Goal: Navigation & Orientation: Find specific page/section

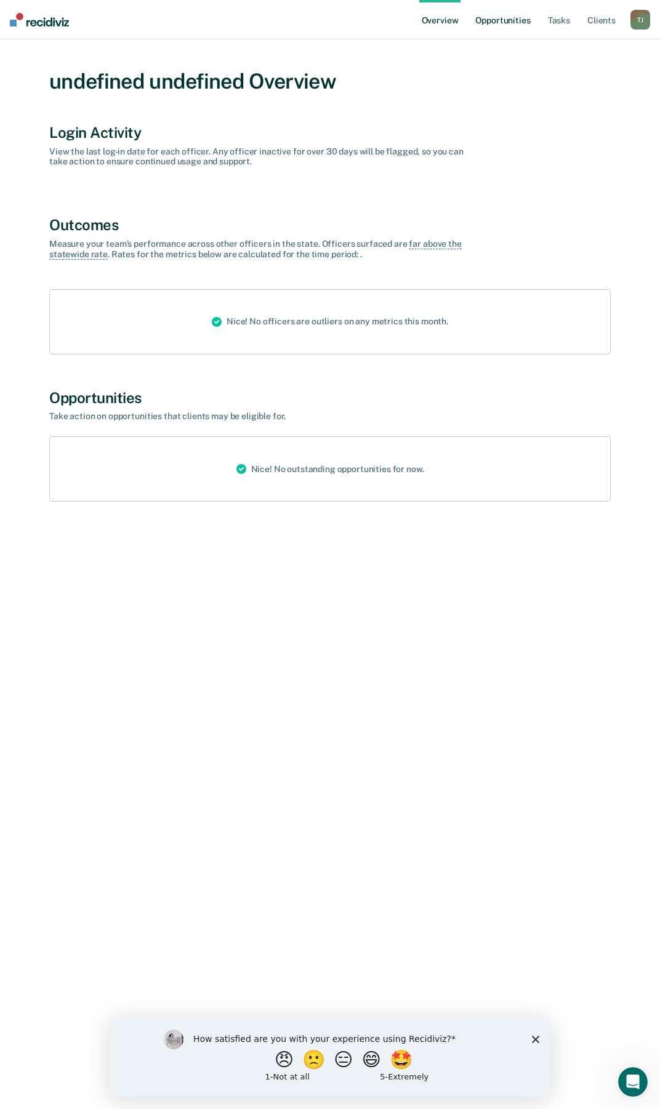
click at [518, 22] on link "Opportunities" at bounding box center [503, 19] width 60 height 39
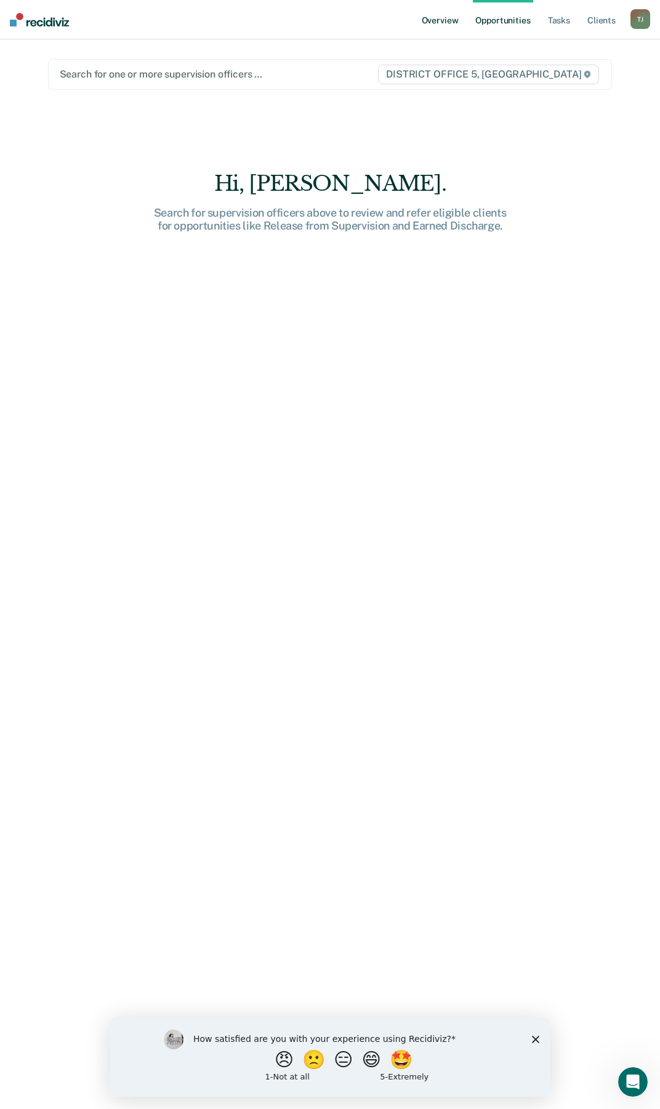
click at [430, 25] on link "Overview" at bounding box center [440, 19] width 42 height 39
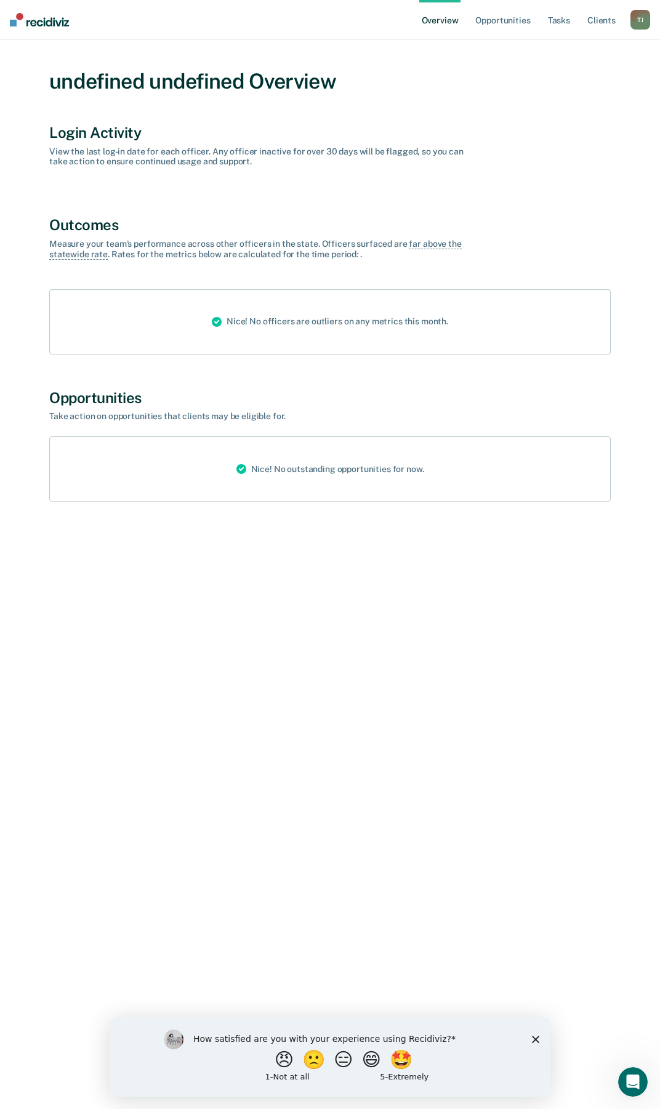
click at [432, 20] on link "Overview" at bounding box center [440, 19] width 42 height 39
click at [507, 17] on link "Opportunities" at bounding box center [503, 19] width 60 height 39
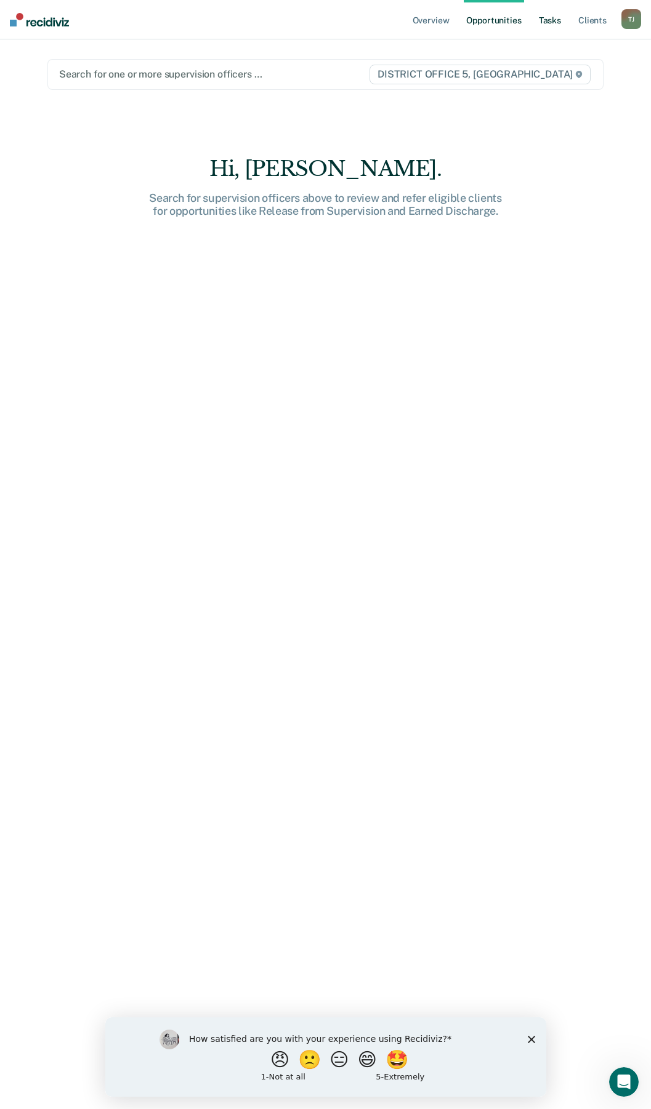
click at [551, 24] on link "Tasks" at bounding box center [549, 19] width 27 height 39
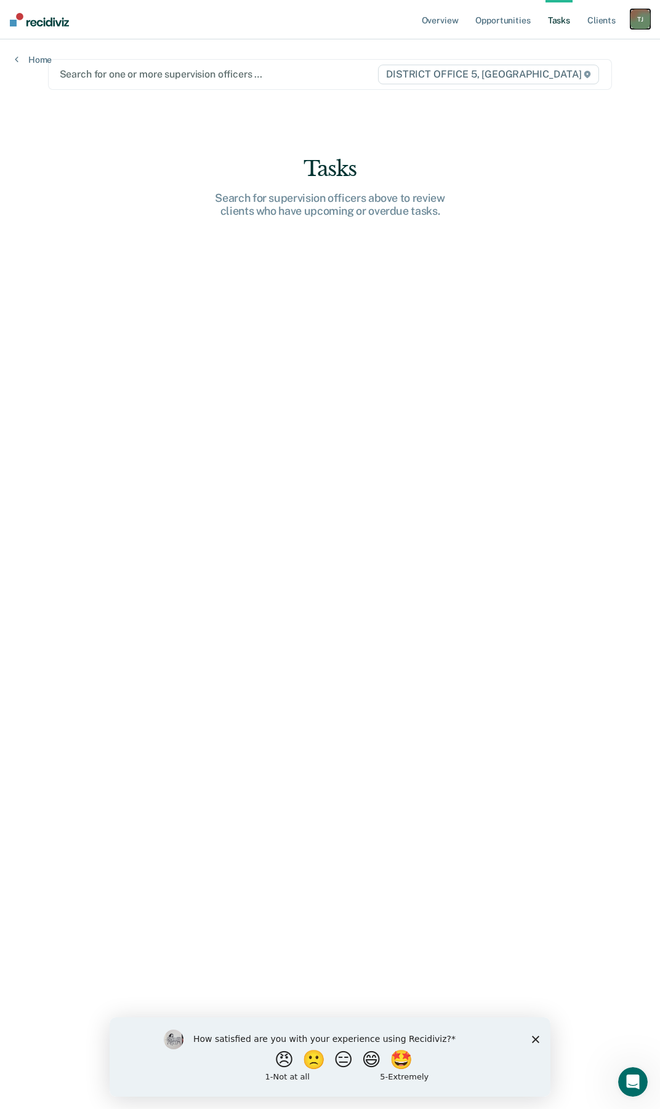
click at [645, 23] on div "T J" at bounding box center [640, 19] width 20 height 20
click at [534, 83] on link "Go to PSI Supervisor Dashboard" at bounding box center [578, 81] width 126 height 10
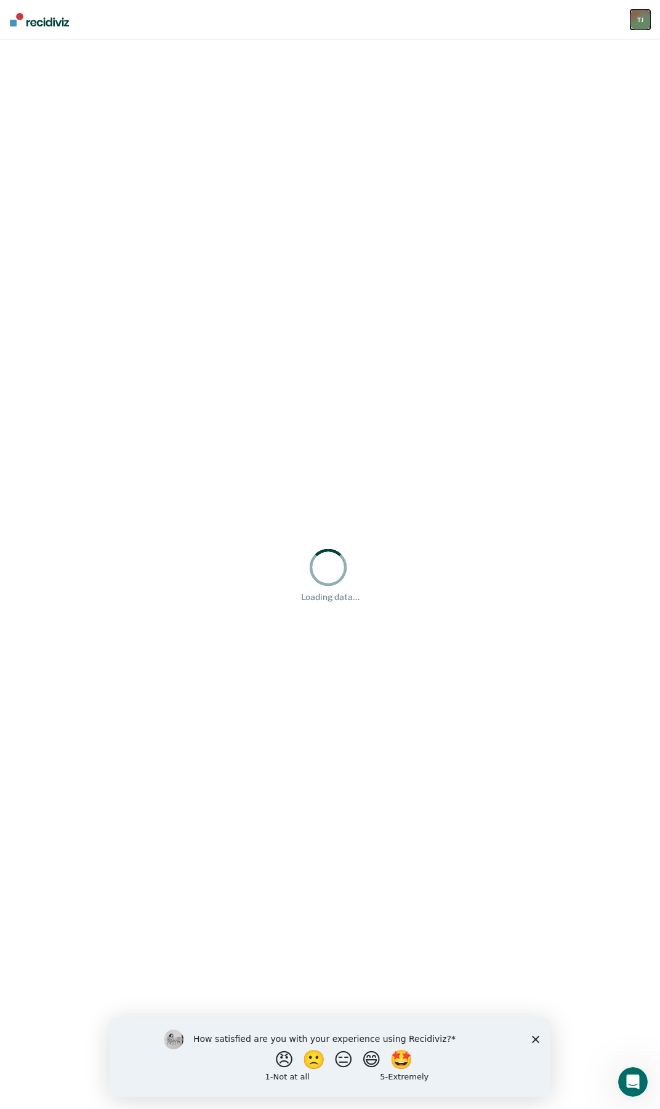
click at [645, 20] on div "T J" at bounding box center [640, 20] width 20 height 20
click at [560, 63] on link "Go to Operations" at bounding box center [578, 65] width 126 height 10
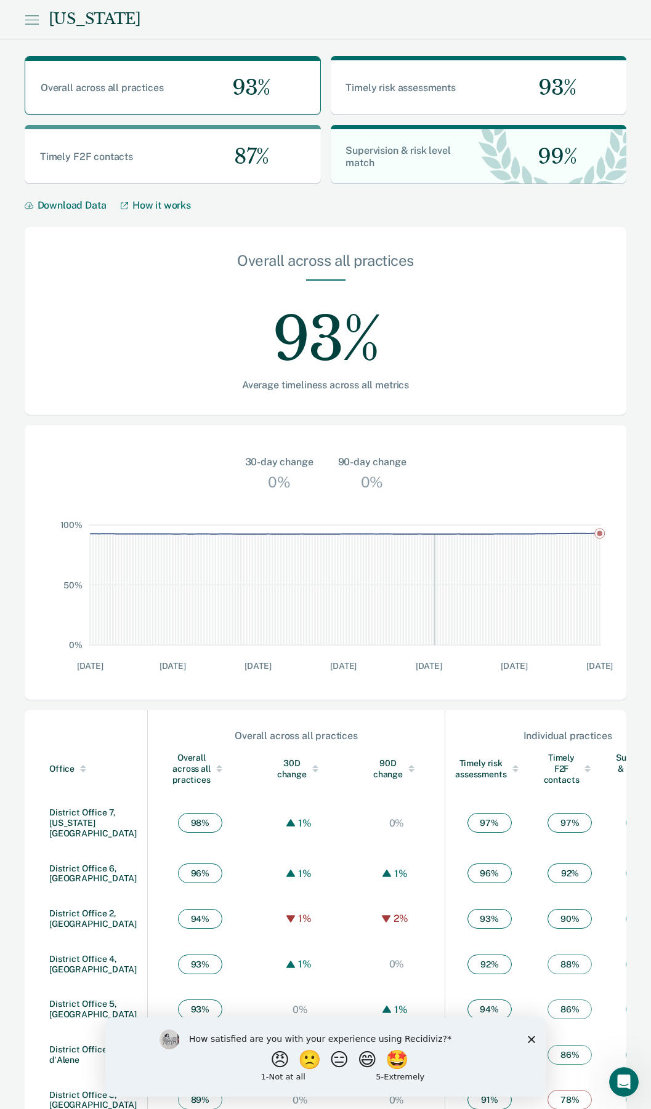
scroll to position [34, 0]
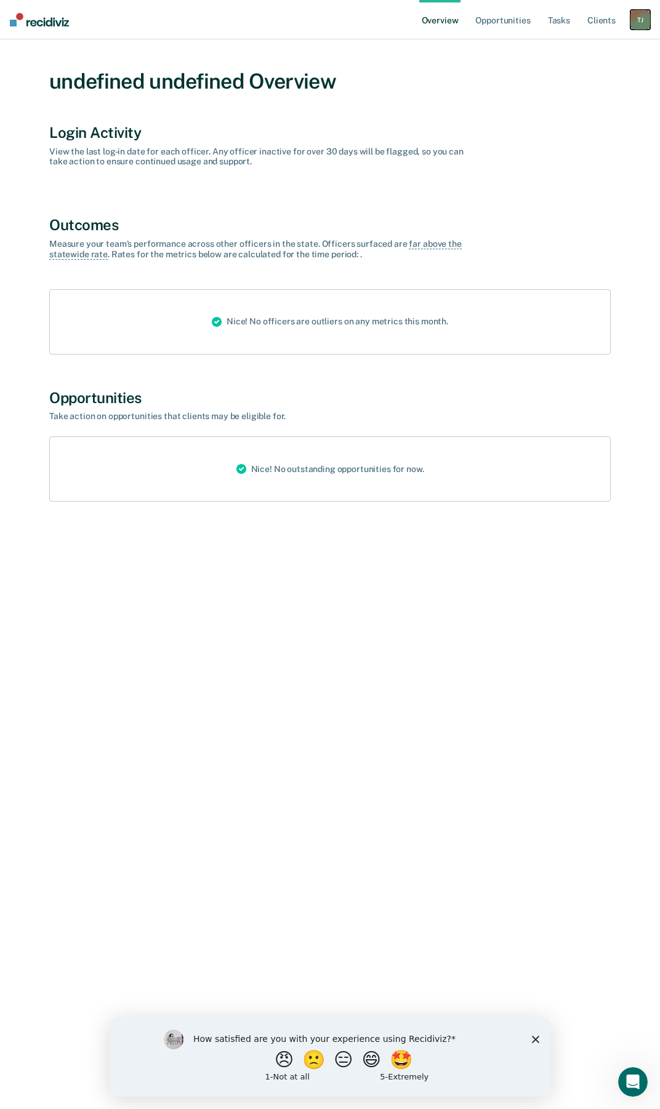
click at [641, 16] on div "T J" at bounding box center [640, 20] width 20 height 20
click at [550, 79] on link "Go to PSI Supervisor Dashboard" at bounding box center [578, 79] width 126 height 10
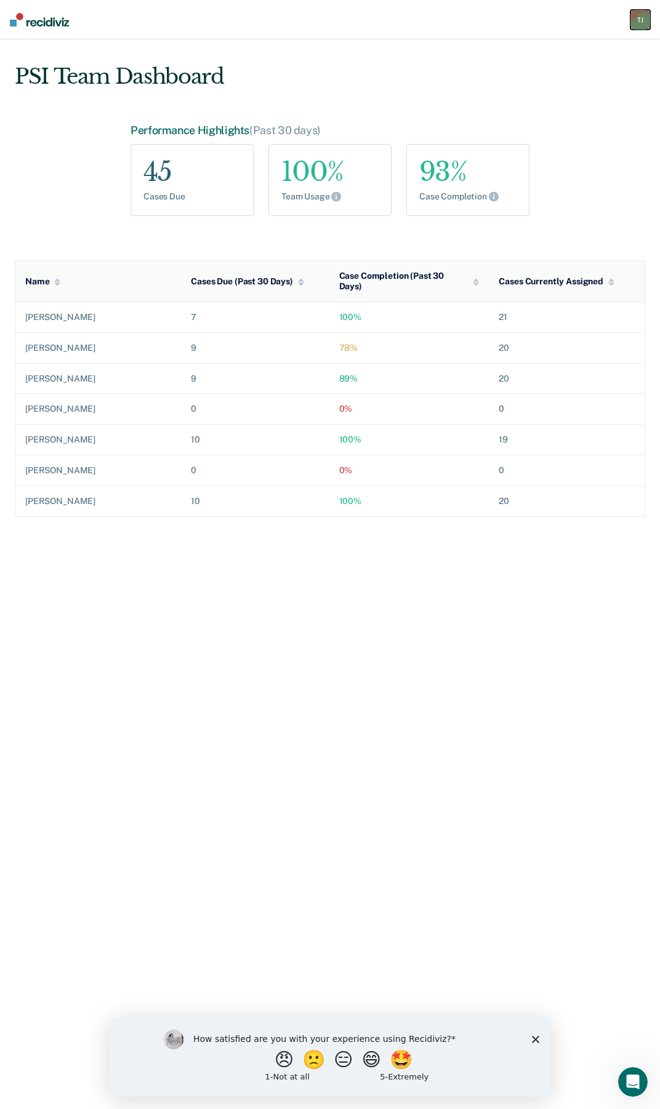
click at [643, 15] on div "T J" at bounding box center [640, 20] width 20 height 20
click at [531, 62] on link "Go to Operations" at bounding box center [578, 65] width 126 height 10
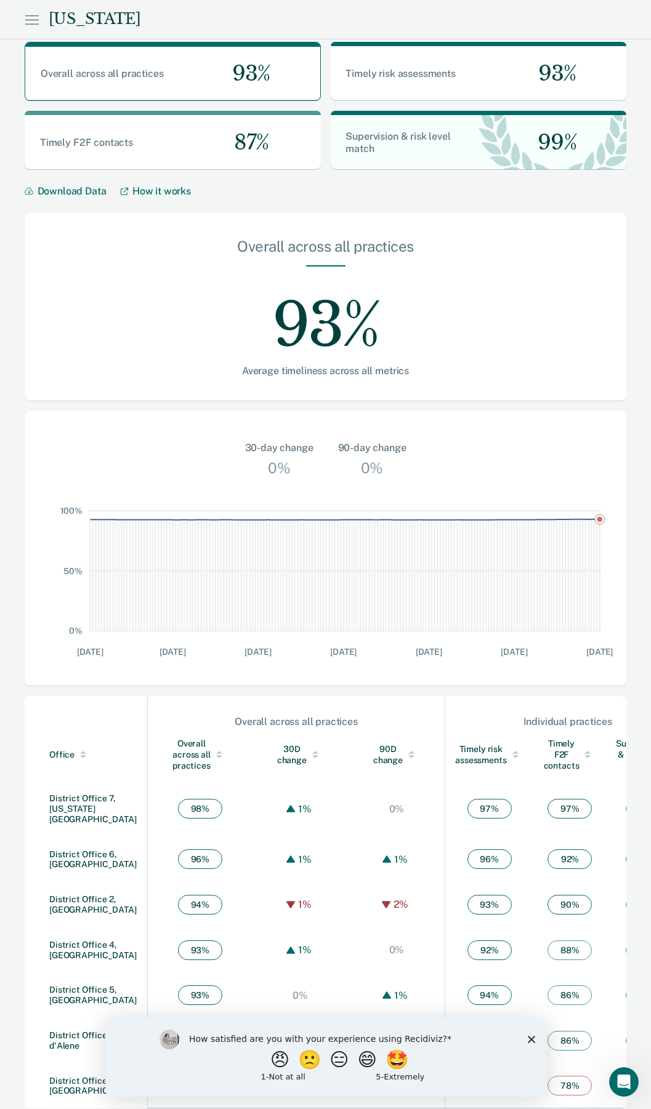
scroll to position [34, 0]
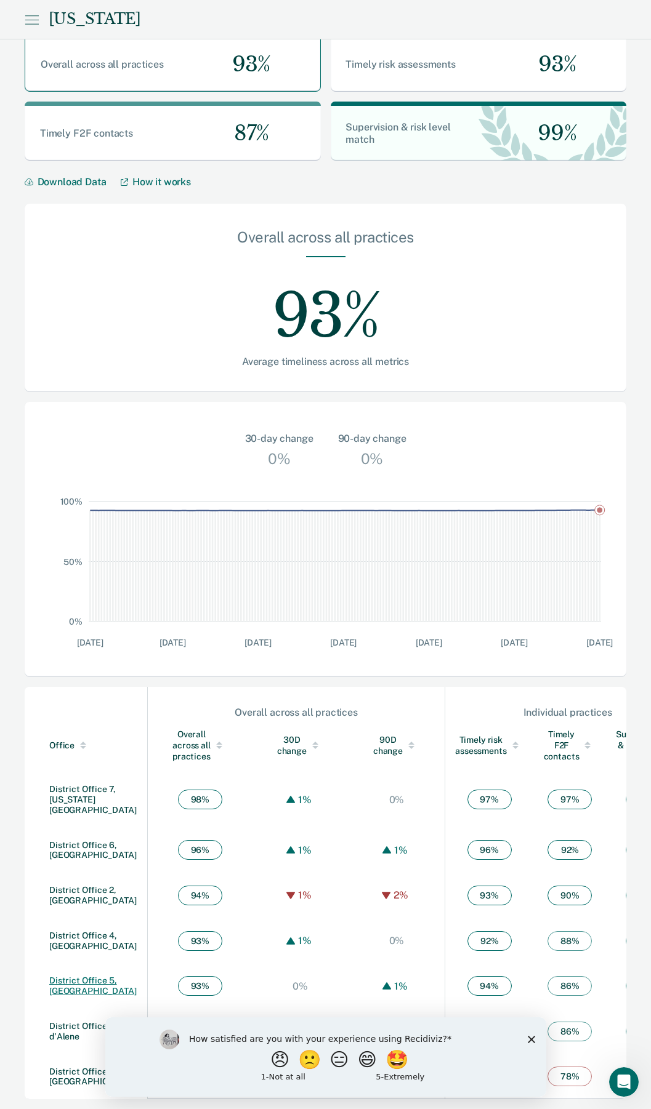
click at [100, 976] on link "District Office 5, [GEOGRAPHIC_DATA]" at bounding box center [92, 986] width 87 height 20
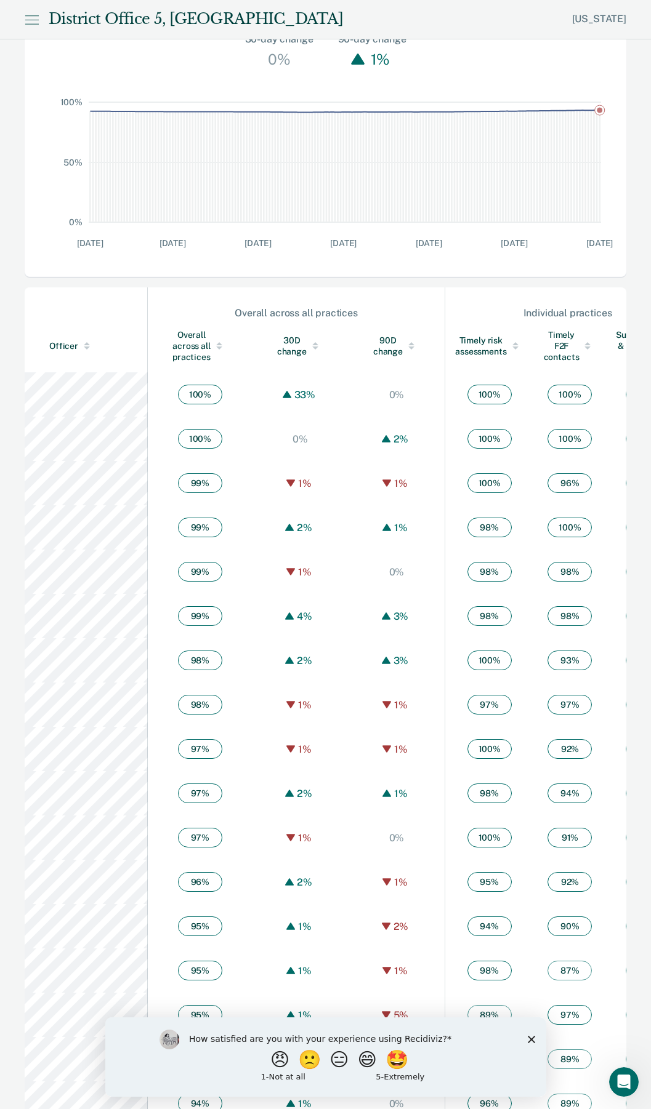
scroll to position [493, 0]
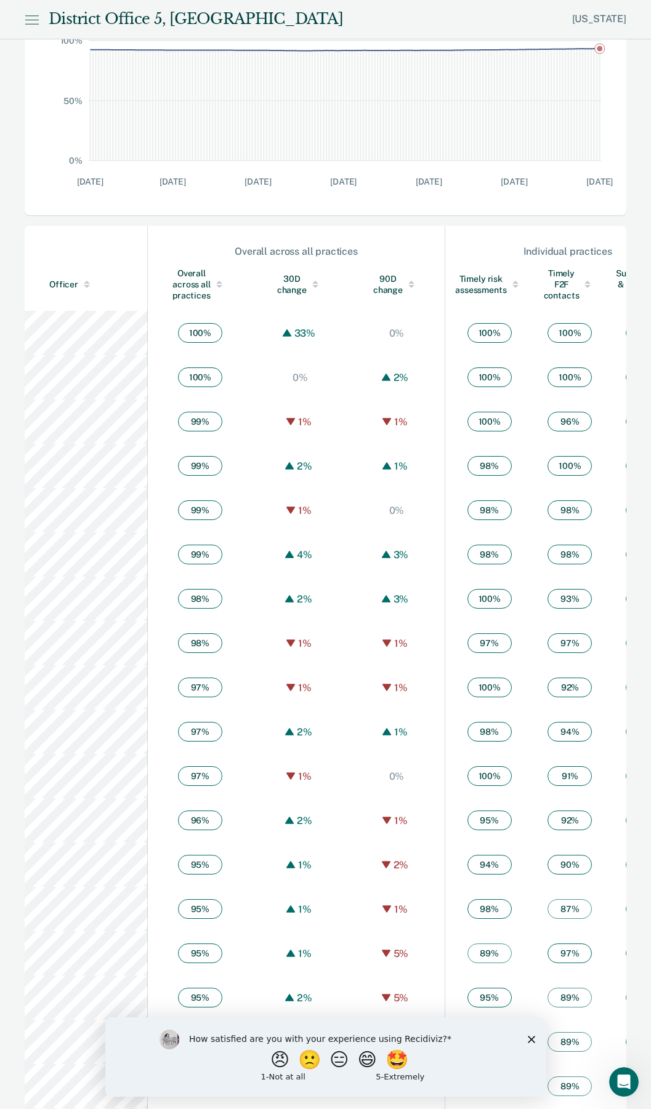
click at [84, 284] on div at bounding box center [87, 282] width 6 height 3
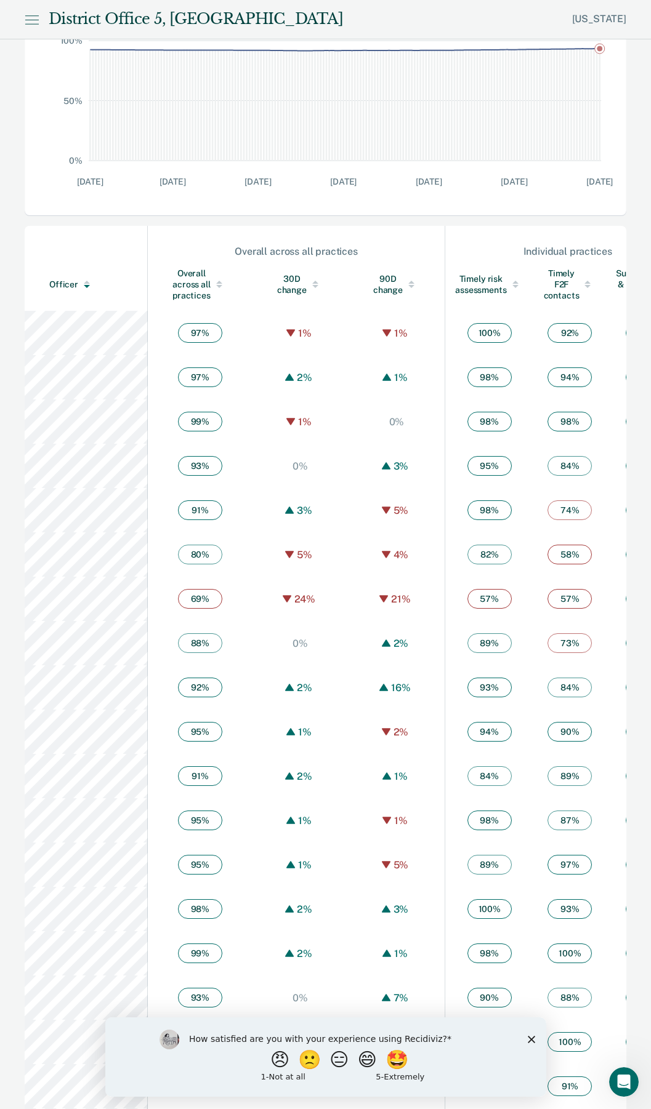
click at [84, 284] on div at bounding box center [87, 282] width 6 height 3
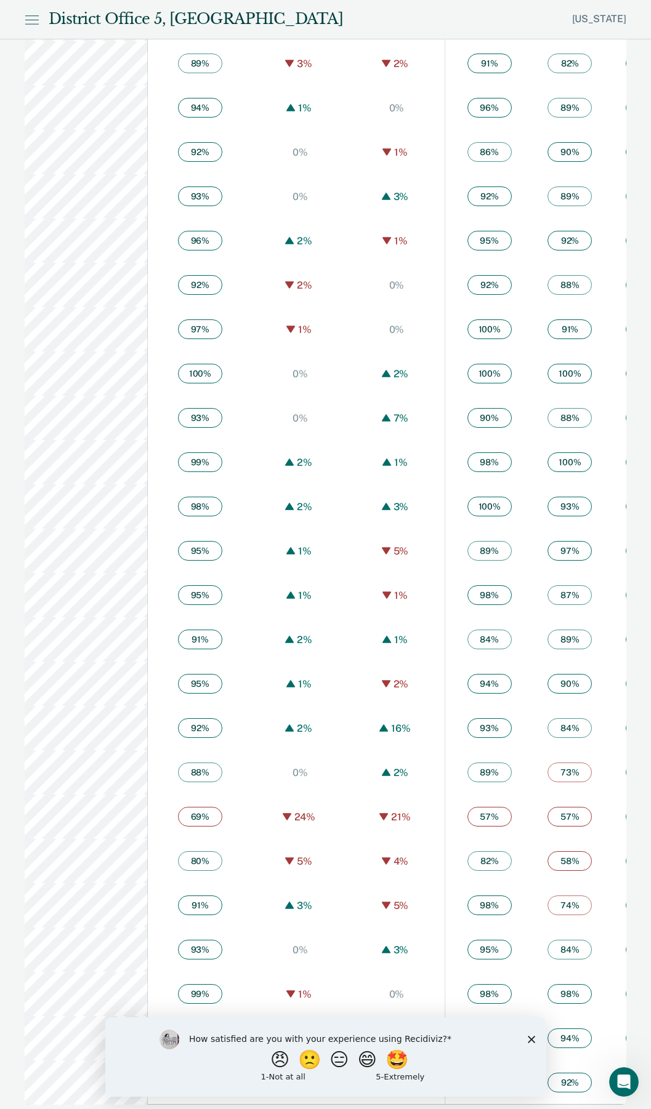
scroll to position [1048, 0]
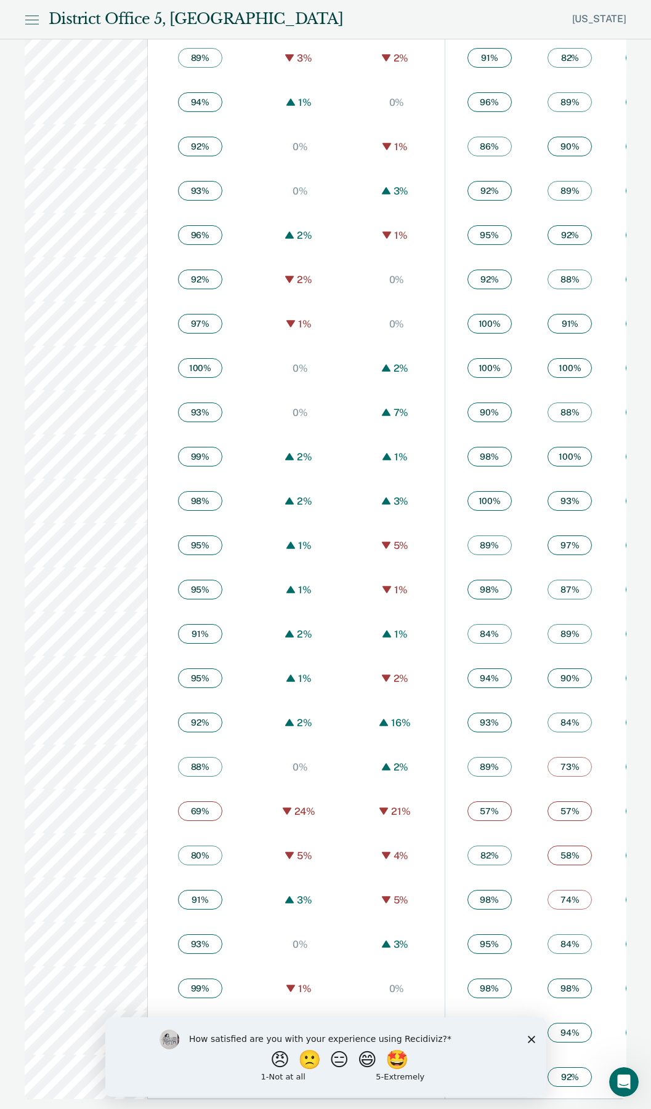
click at [531, 1038] on polygon "Close survey" at bounding box center [530, 1039] width 7 height 7
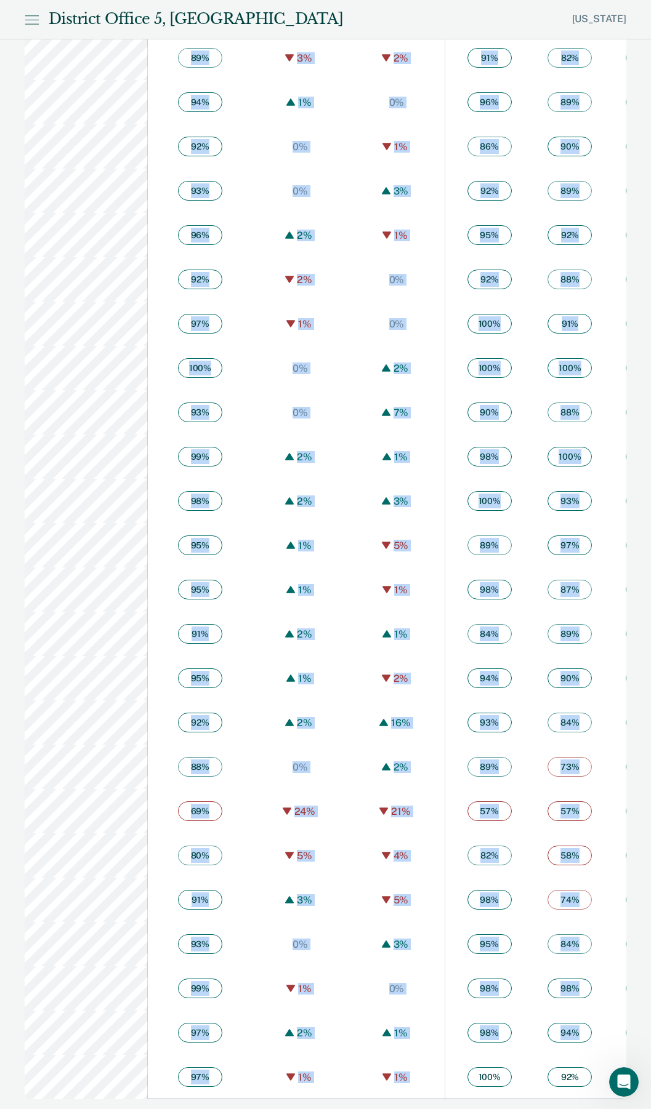
drag, startPoint x: 379, startPoint y: 1100, endPoint x: 457, endPoint y: 1093, distance: 78.5
click at [457, 1093] on div "Overall across all practices Individual practices Officer Overall across all pr…" at bounding box center [326, 392] width 602 height 1415
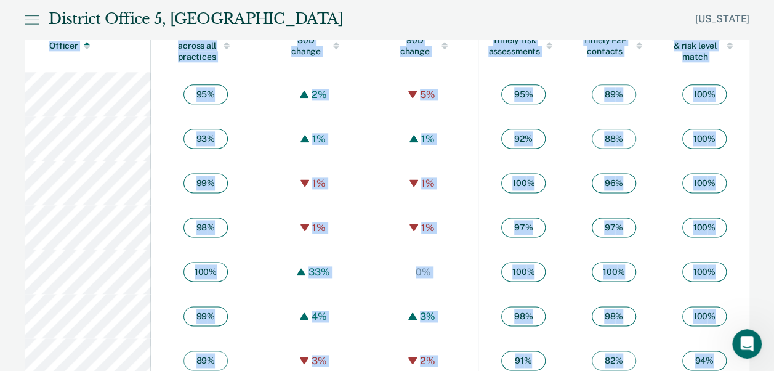
scroll to position [709, 0]
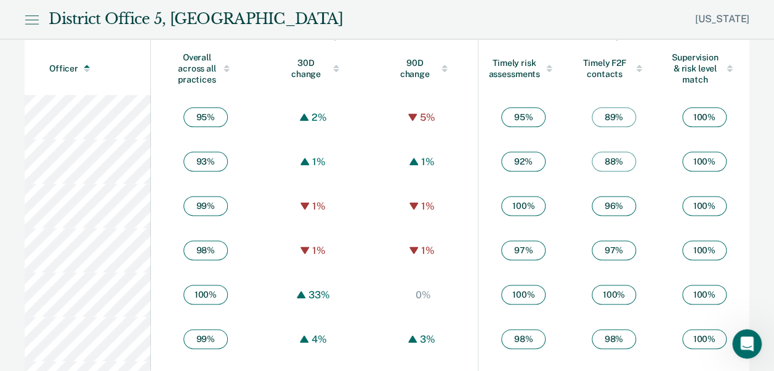
click at [227, 66] on div at bounding box center [226, 66] width 6 height 3
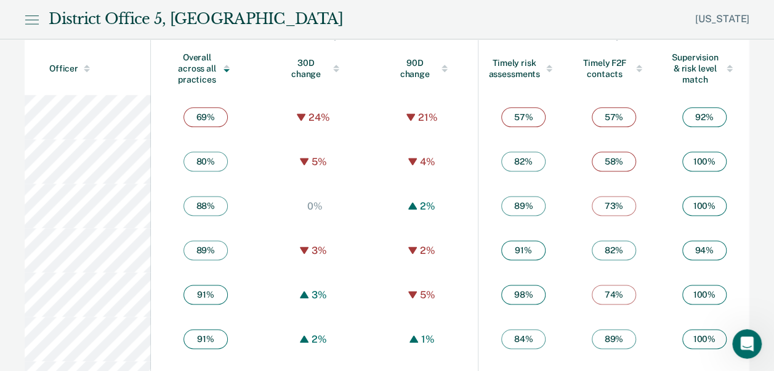
click at [227, 66] on div at bounding box center [226, 66] width 6 height 3
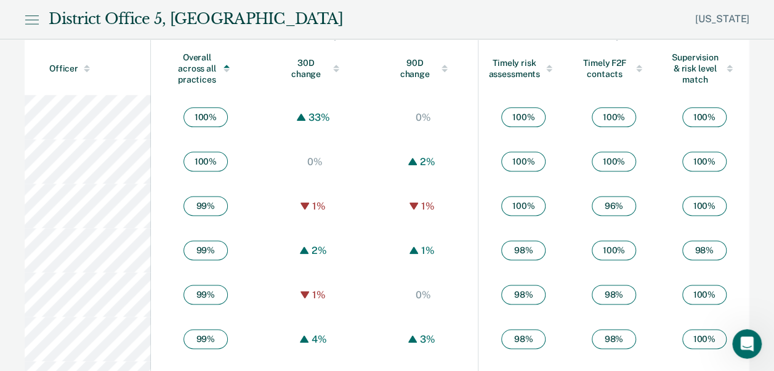
click at [227, 66] on div at bounding box center [226, 66] width 6 height 3
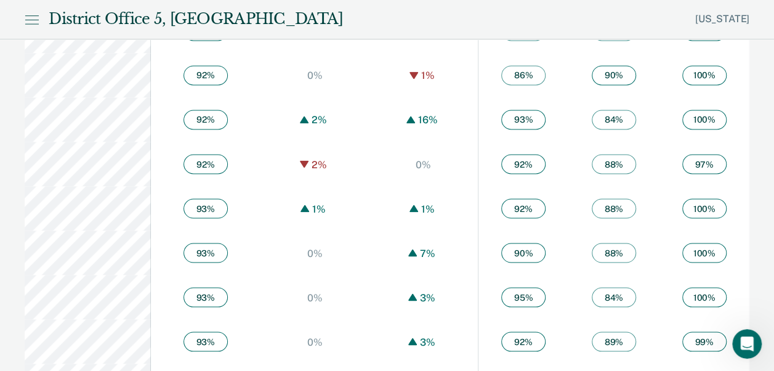
scroll to position [1078, 0]
